Goal: Find specific page/section

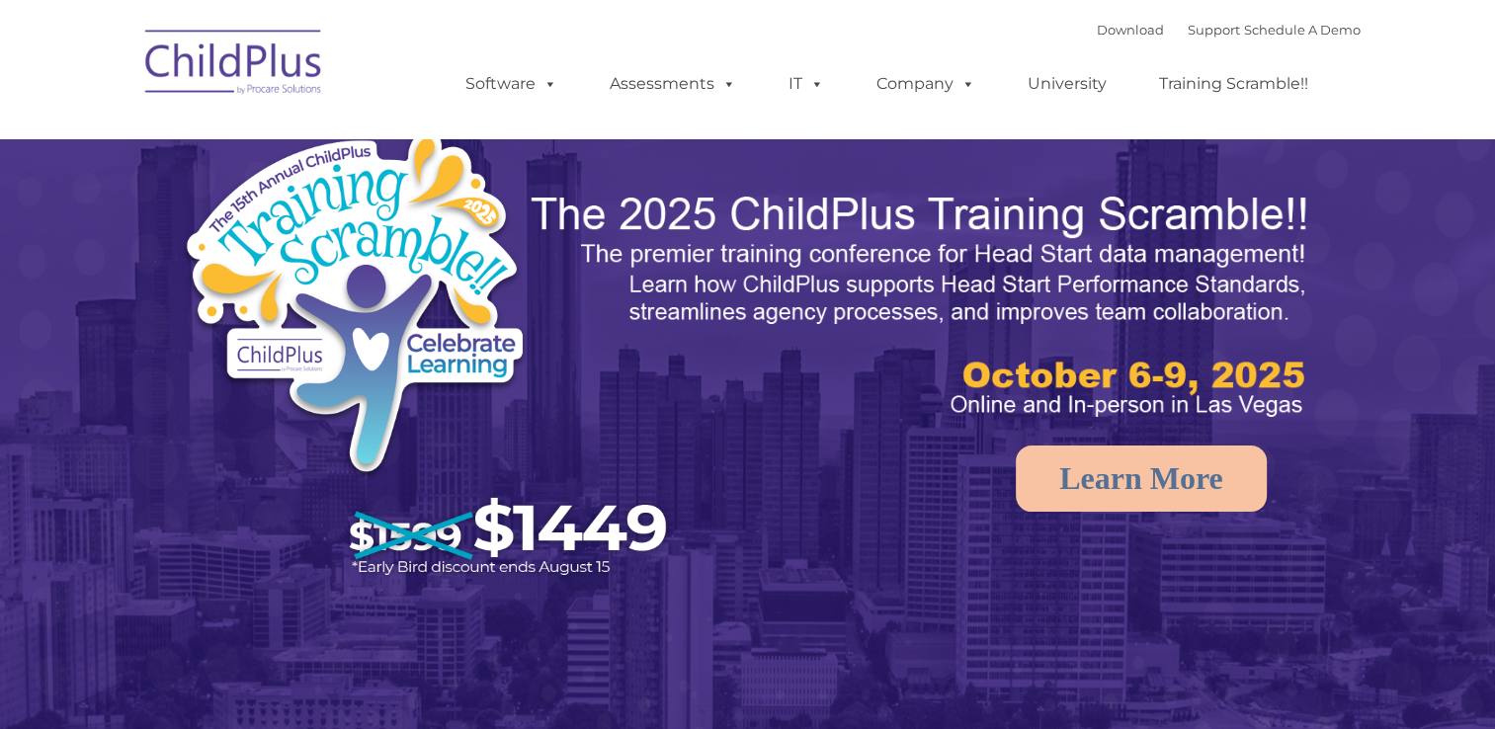
select select "MEDIUM"
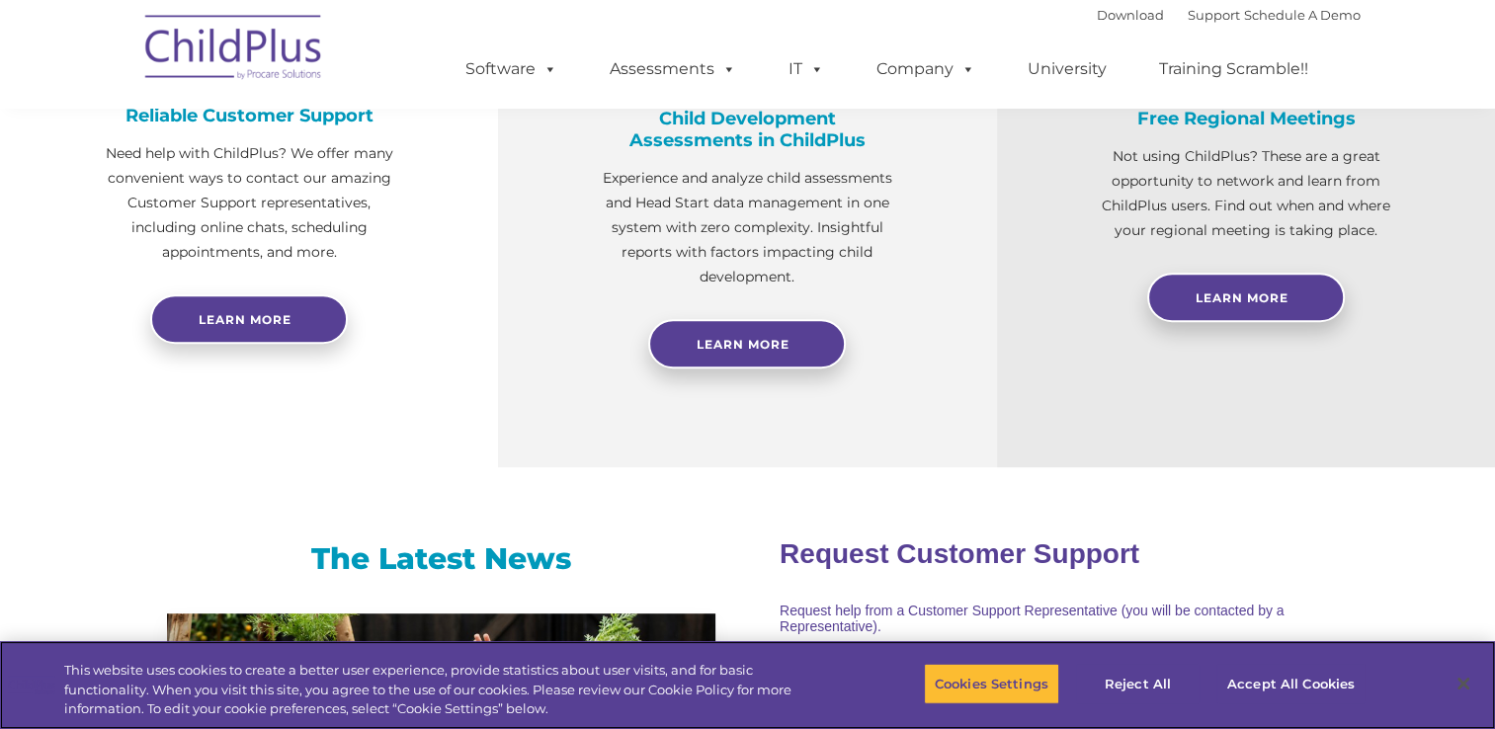
scroll to position [328, 0]
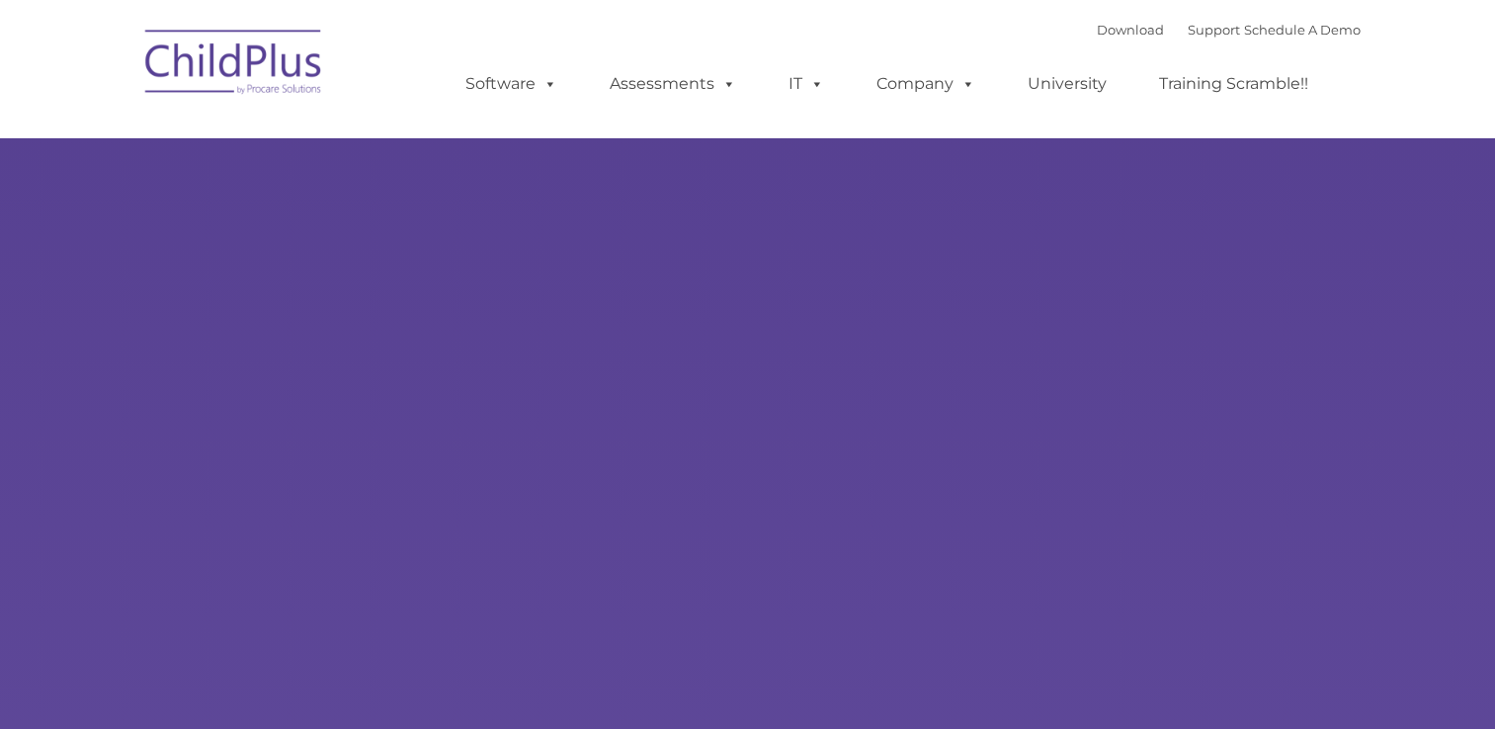
type input ""
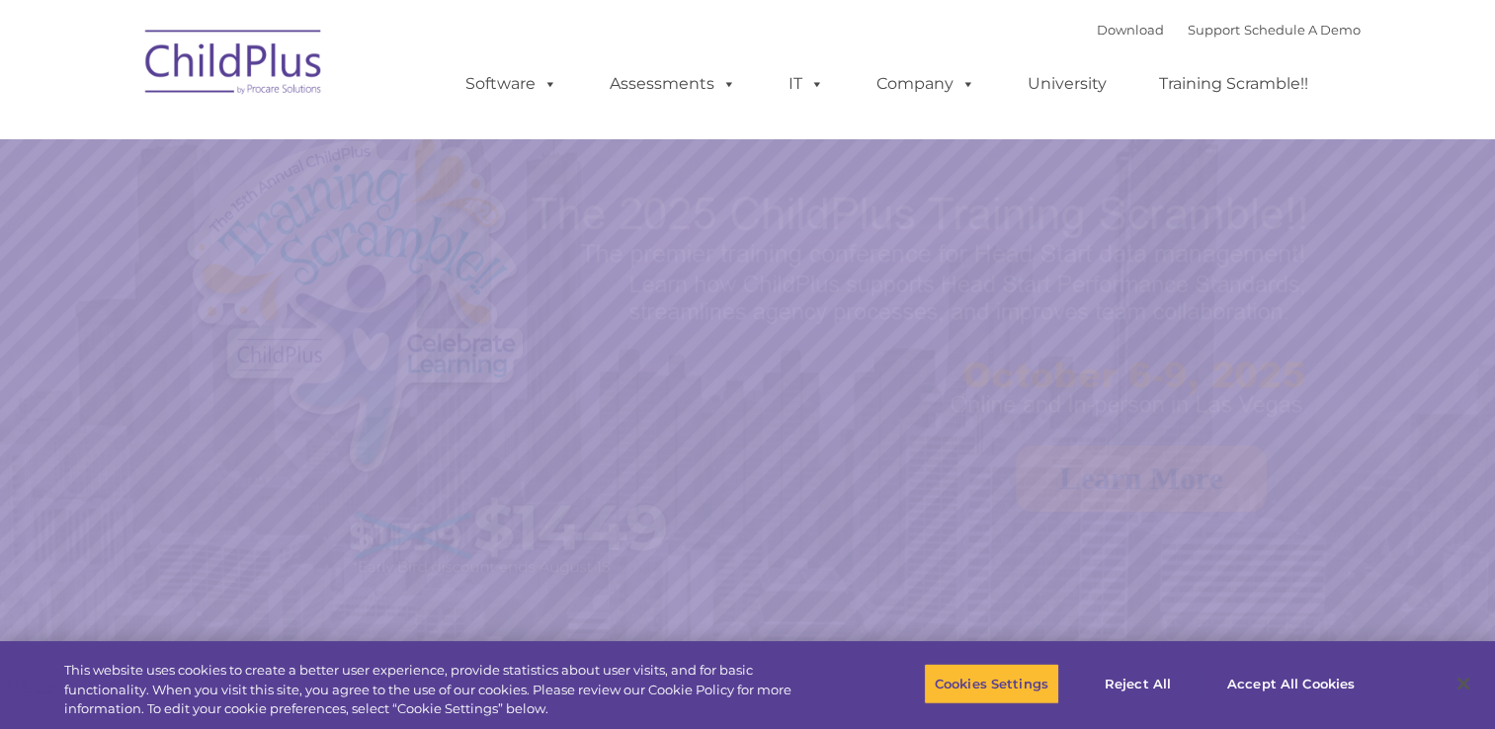
select select "MEDIUM"
